Goal: Task Accomplishment & Management: Use online tool/utility

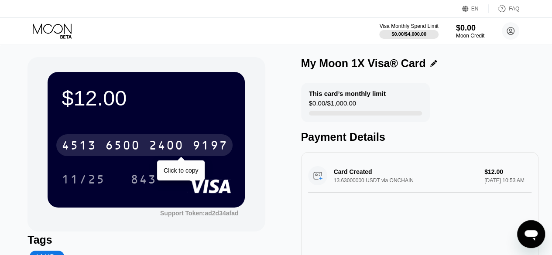
drag, startPoint x: 33, startPoint y: 72, endPoint x: 167, endPoint y: 145, distance: 152.7
click at [167, 145] on div "$12.00 [CREDIT_CARD_NUMBER] Click to copy 11/25 843 Support Token: ad2d34afad" at bounding box center [145, 144] width 237 height 174
click at [164, 146] on div "2400" at bounding box center [166, 147] width 35 height 14
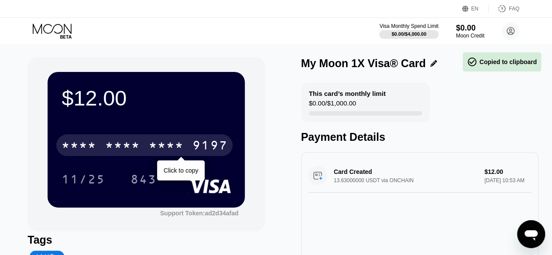
click at [152, 150] on div "* * * *" at bounding box center [166, 147] width 35 height 14
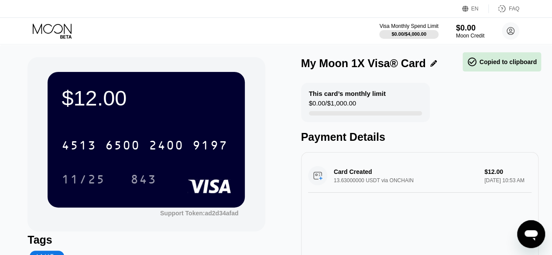
click at [89, 102] on div "$12.00" at bounding box center [146, 98] width 169 height 24
click at [85, 98] on div "$12.00" at bounding box center [146, 98] width 169 height 24
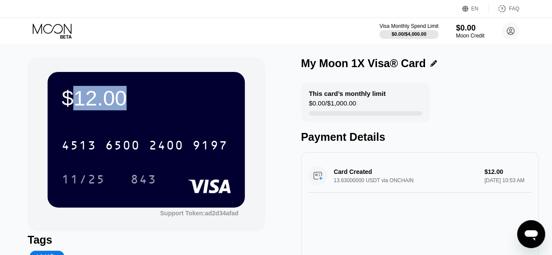
click at [85, 98] on div "$12.00" at bounding box center [146, 98] width 169 height 24
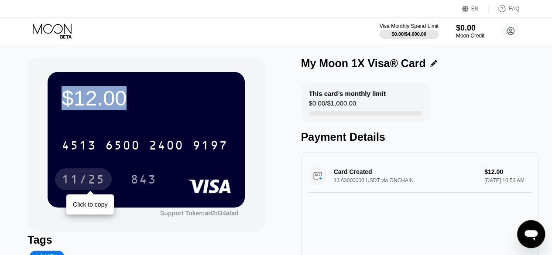
click at [75, 178] on div "11/25" at bounding box center [84, 181] width 44 height 14
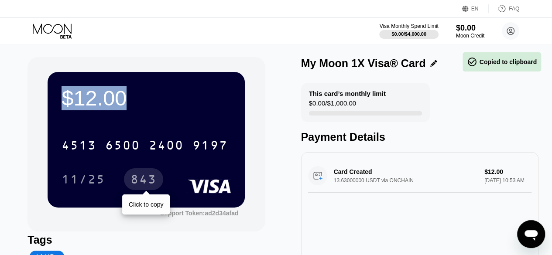
click at [141, 186] on div "843" at bounding box center [143, 181] width 26 height 14
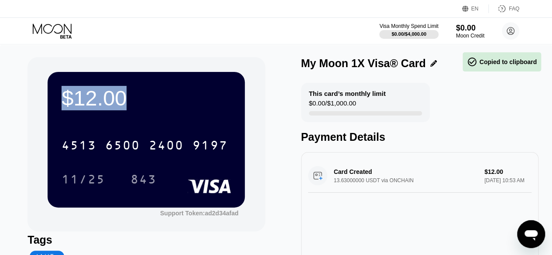
click at [215, 192] on rect at bounding box center [209, 186] width 43 height 14
